Goal: Check status: Check status

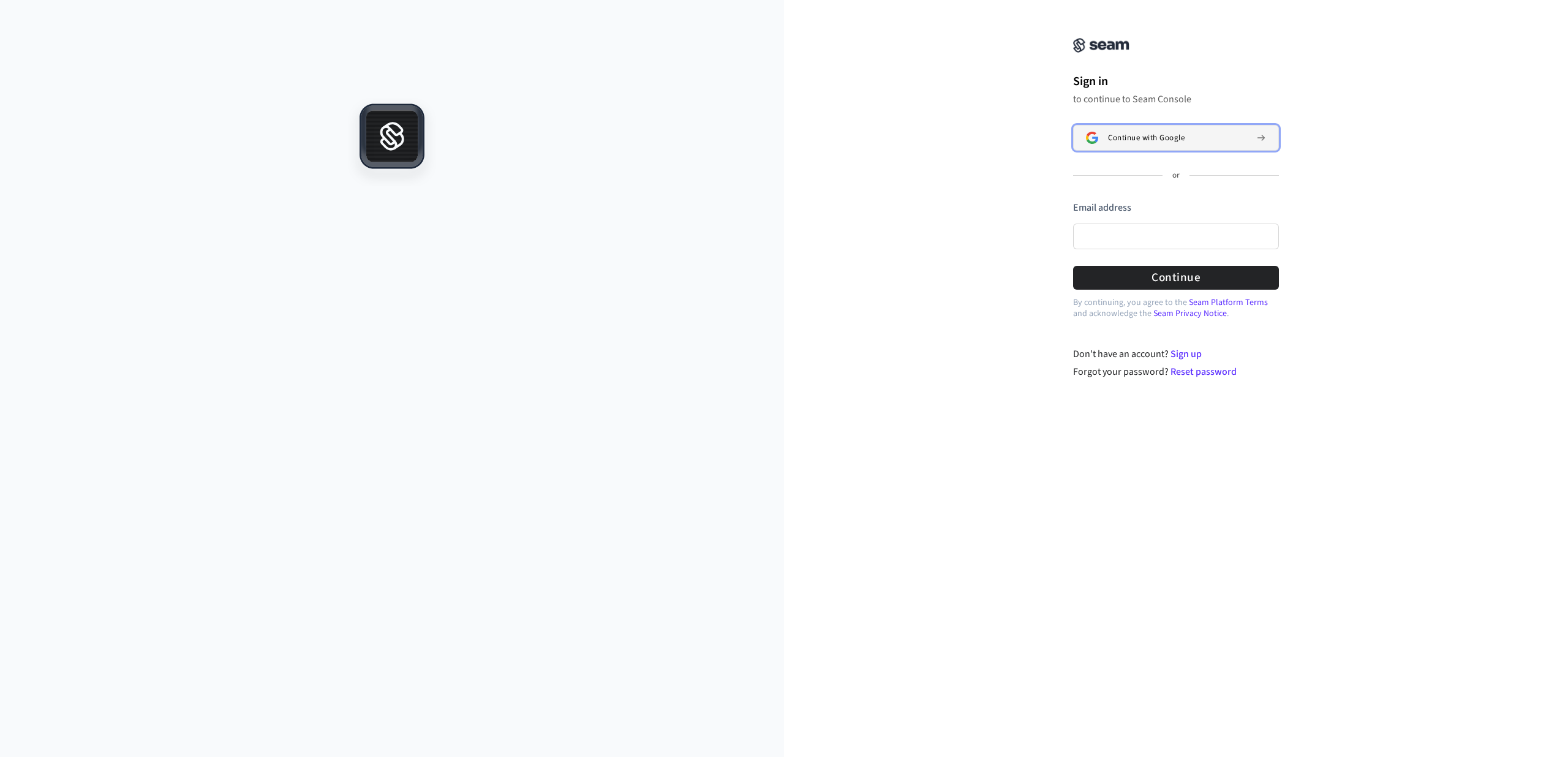
click at [1130, 135] on span "Continue with Google" at bounding box center [1146, 138] width 77 height 10
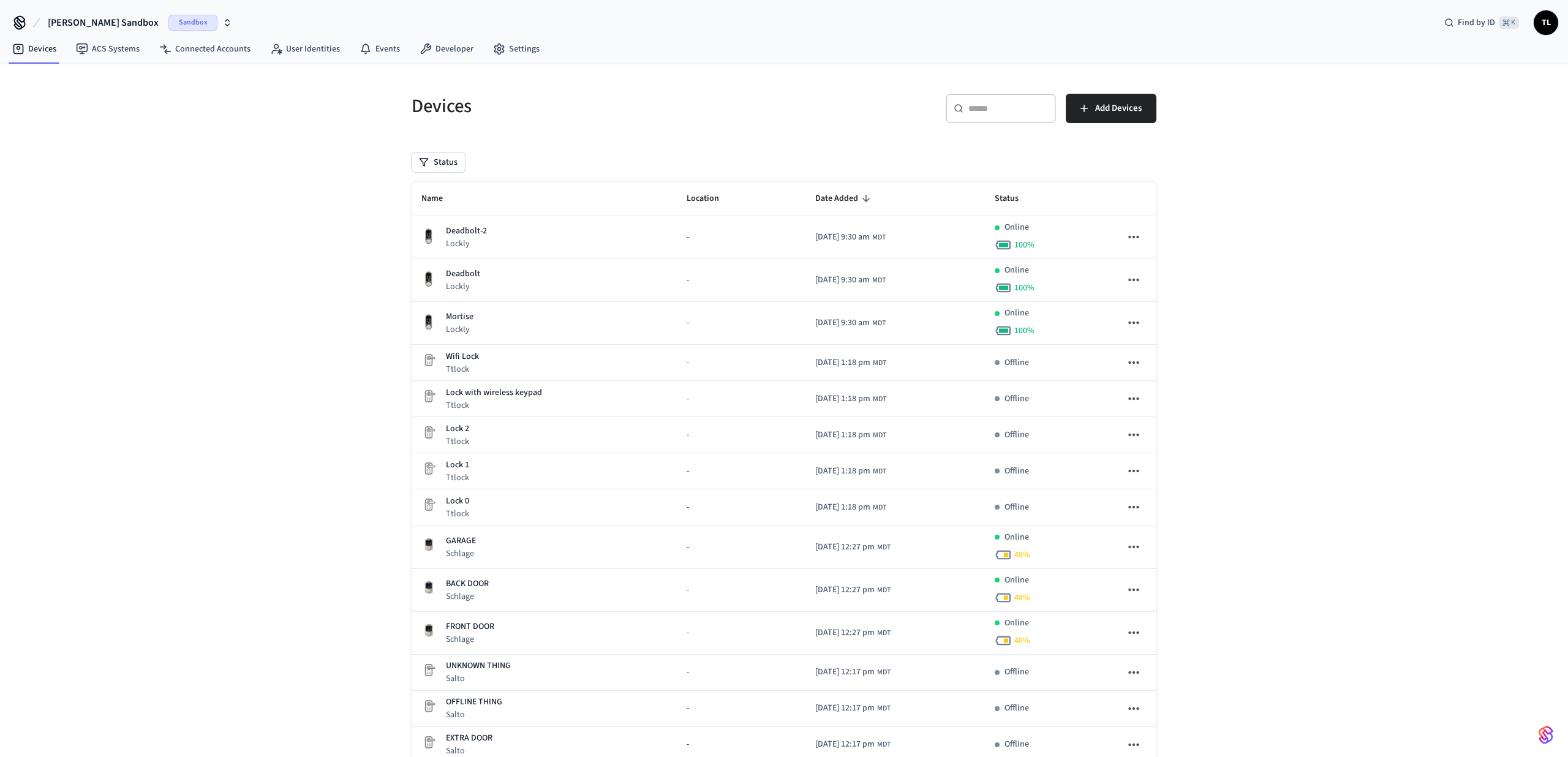
click at [170, 32] on button "Travis's Sandbox Sandbox" at bounding box center [140, 23] width 192 height 26
click at [144, 75] on span "Production" at bounding box center [163, 79] width 49 height 16
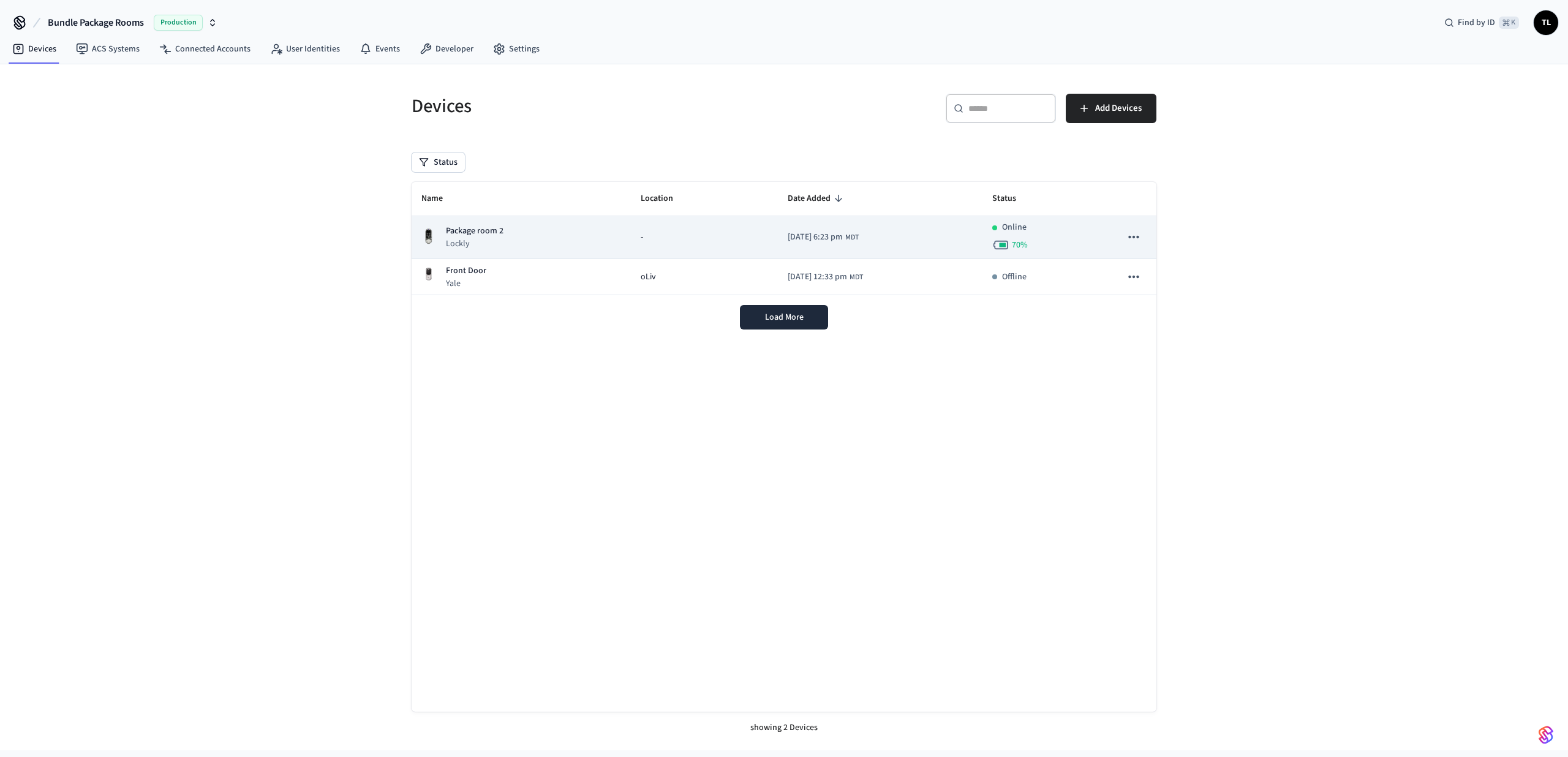
click at [477, 237] on p "Package room 2" at bounding box center [474, 231] width 58 height 13
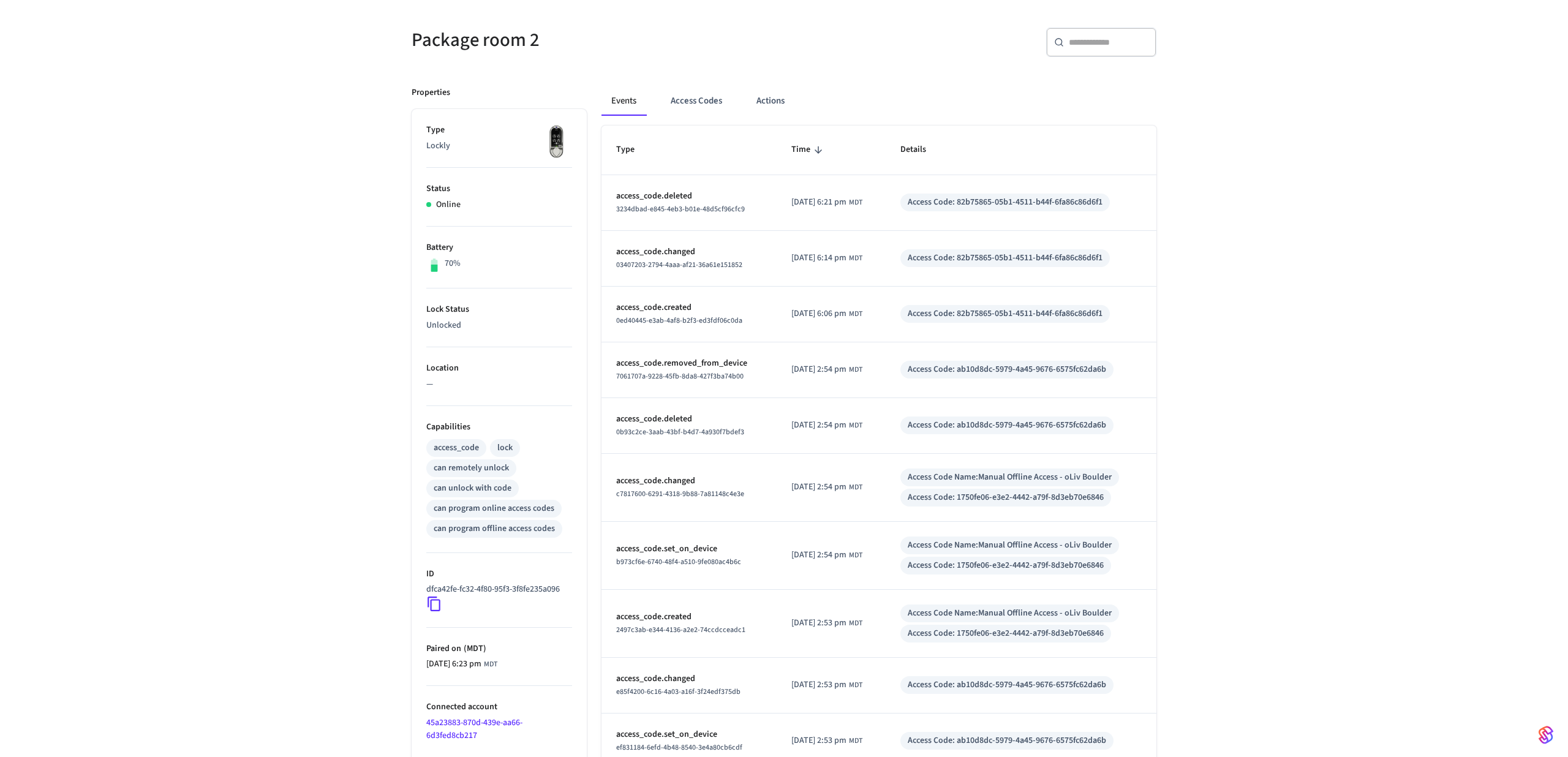
scroll to position [91, 0]
drag, startPoint x: 473, startPoint y: 447, endPoint x: 426, endPoint y: 447, distance: 47.0
click at [426, 447] on div "access_code" at bounding box center [457, 448] width 60 height 17
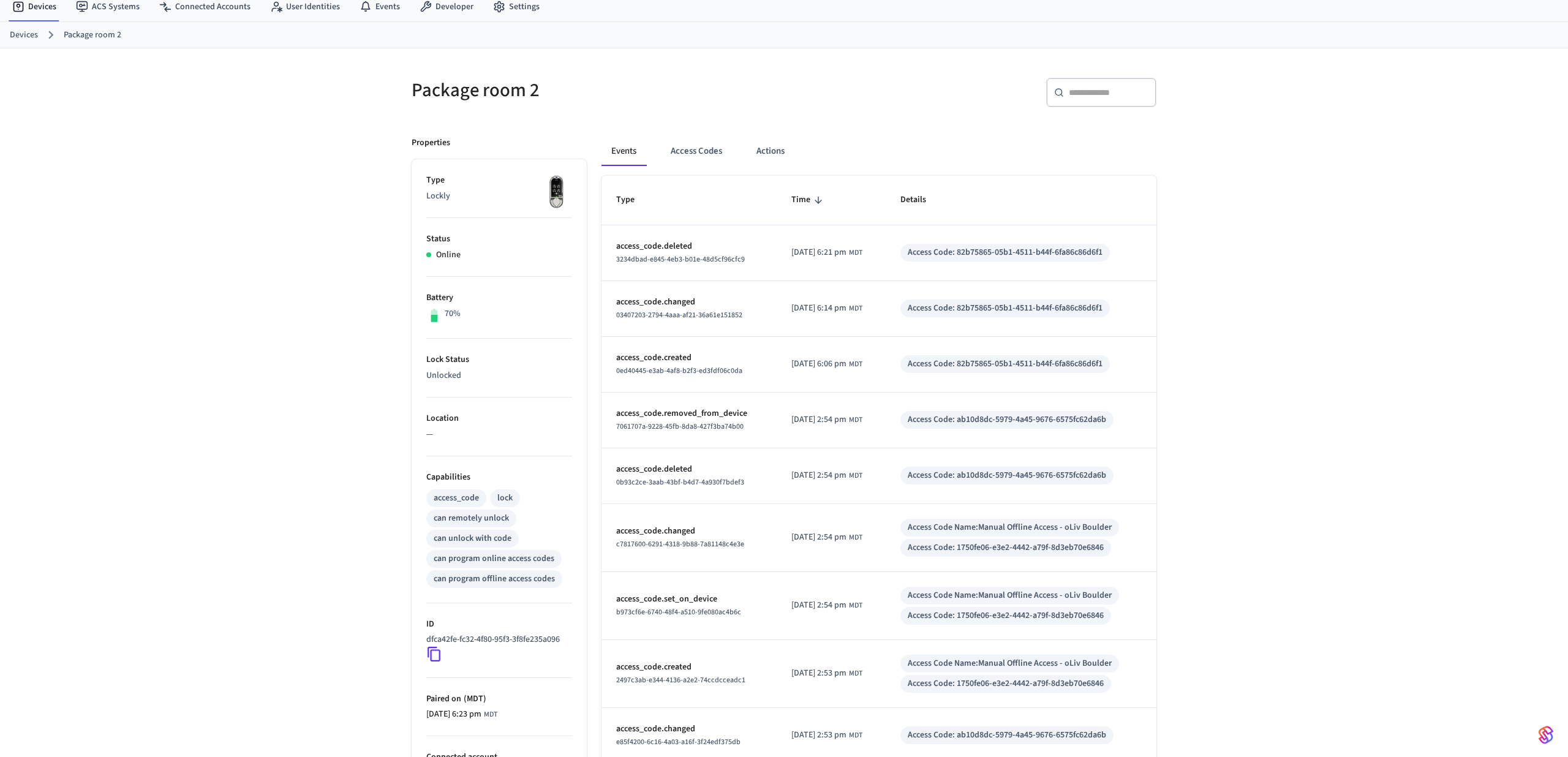
scroll to position [0, 0]
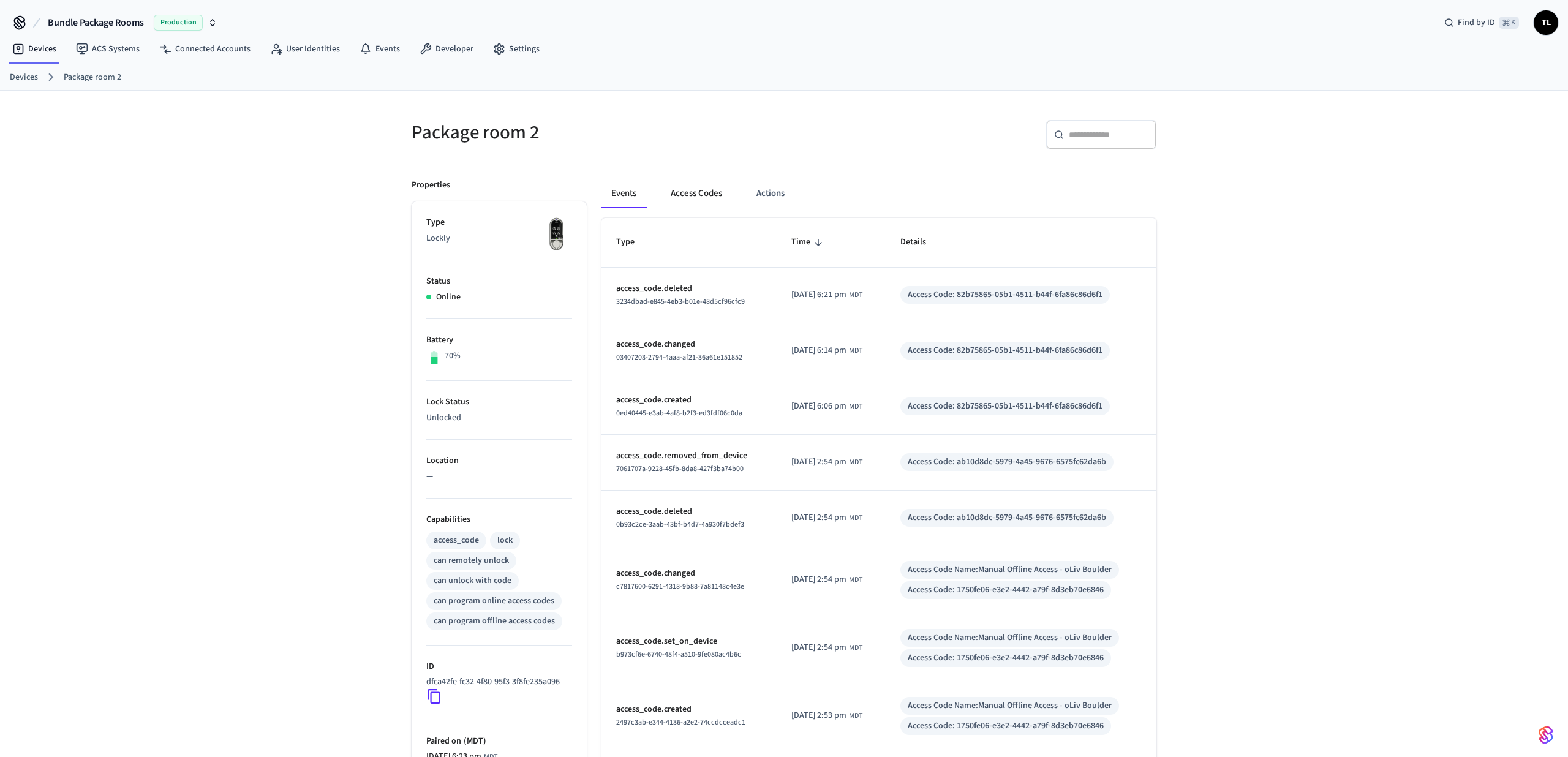
click at [669, 192] on button "Access Codes" at bounding box center [697, 194] width 71 height 29
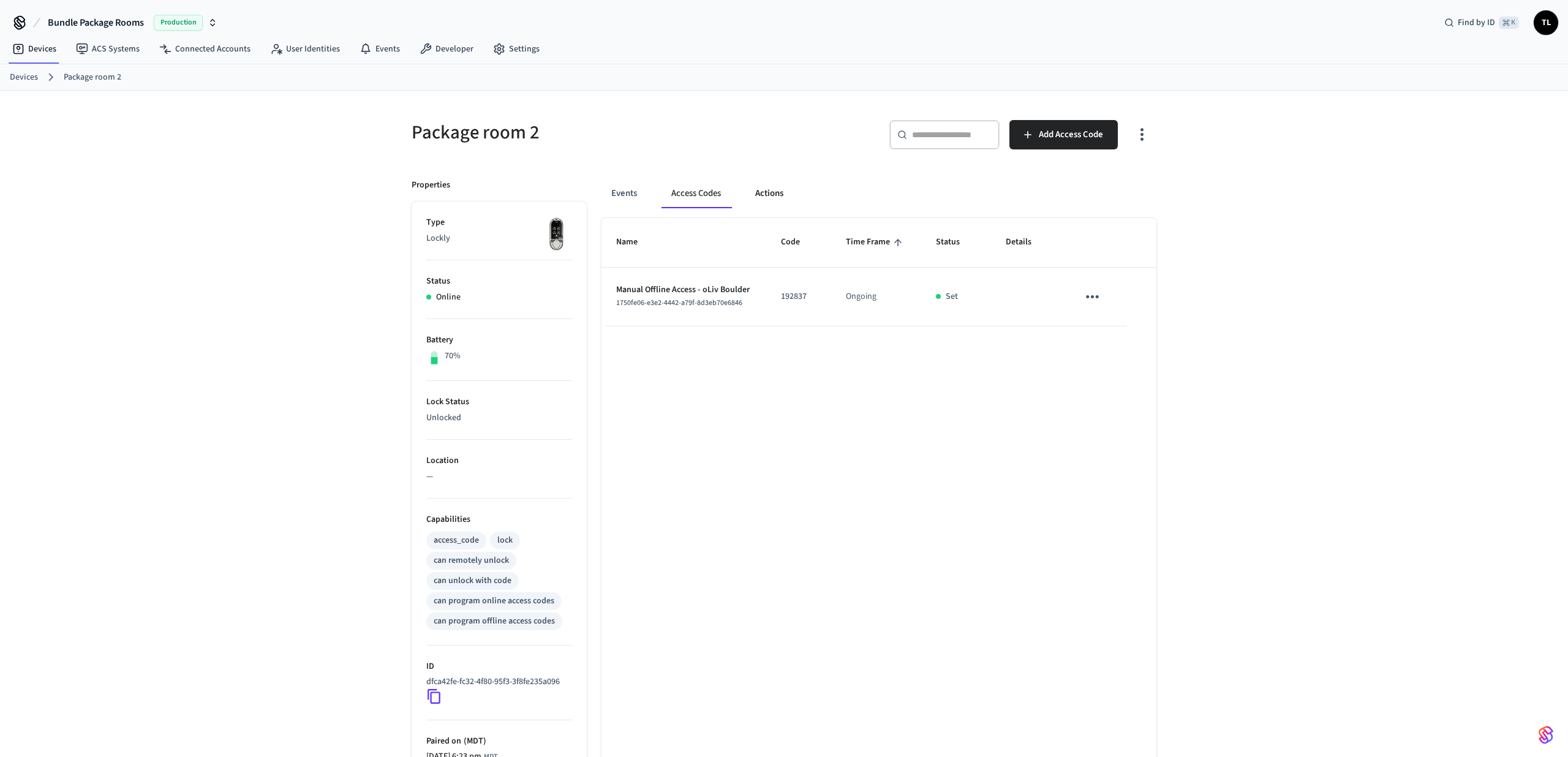
click at [766, 189] on button "Actions" at bounding box center [769, 194] width 47 height 29
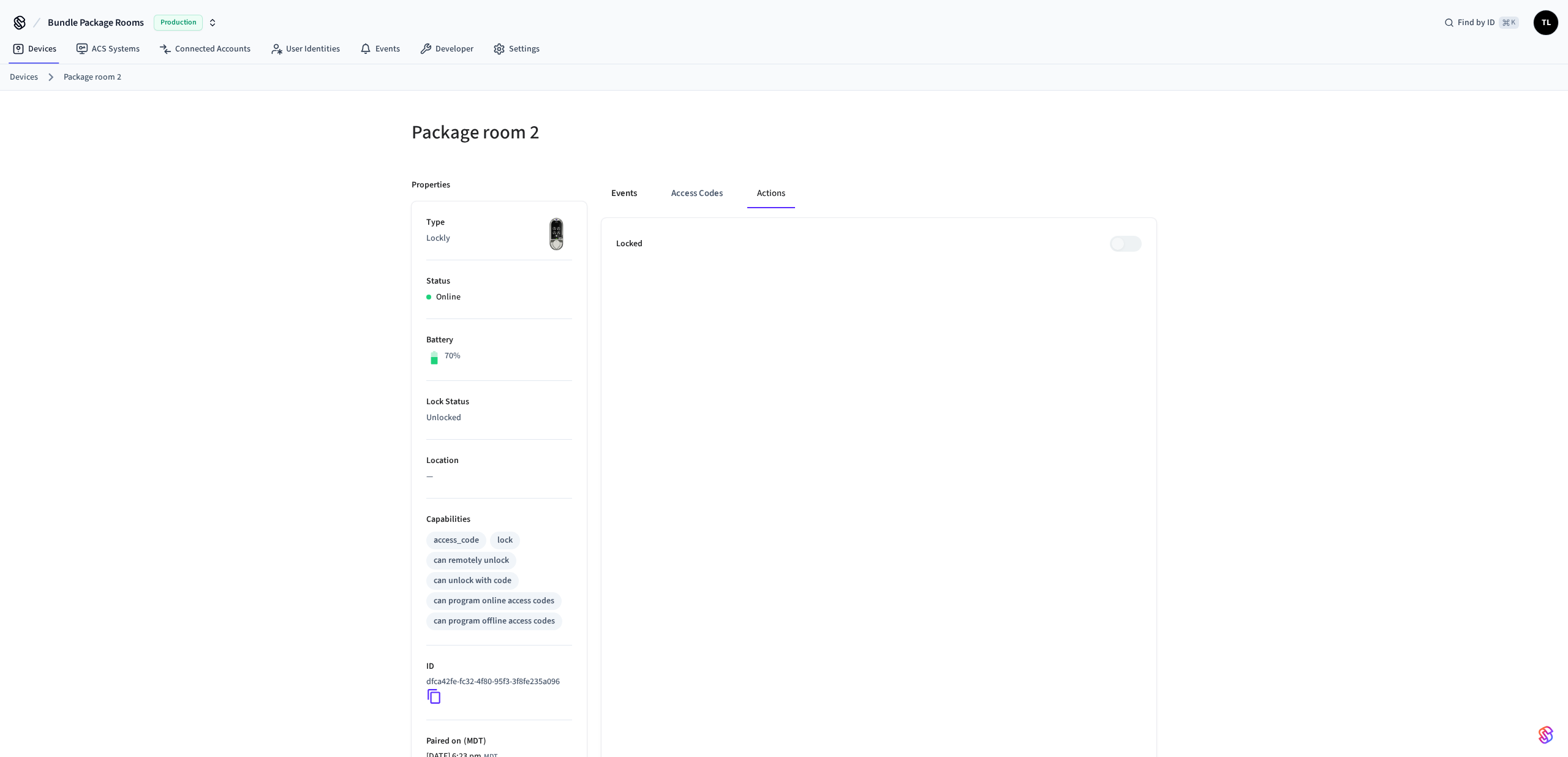
click at [631, 196] on button "Events" at bounding box center [625, 194] width 46 height 29
